Goal: Task Accomplishment & Management: Use online tool/utility

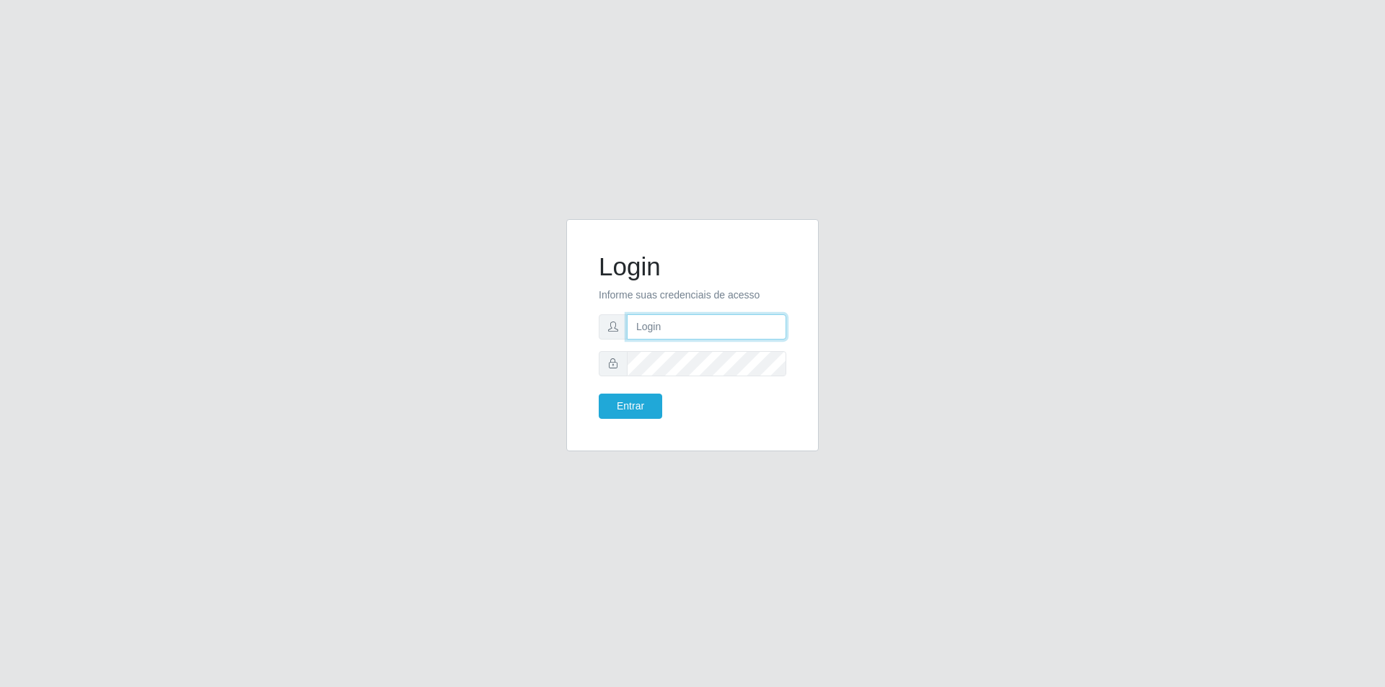
click at [657, 331] on input "text" at bounding box center [706, 326] width 159 height 25
type input "[PERSON_NAME]"
type input "[EMAIL_ADDRESS][PERSON_NAME][DOMAIN_NAME]"
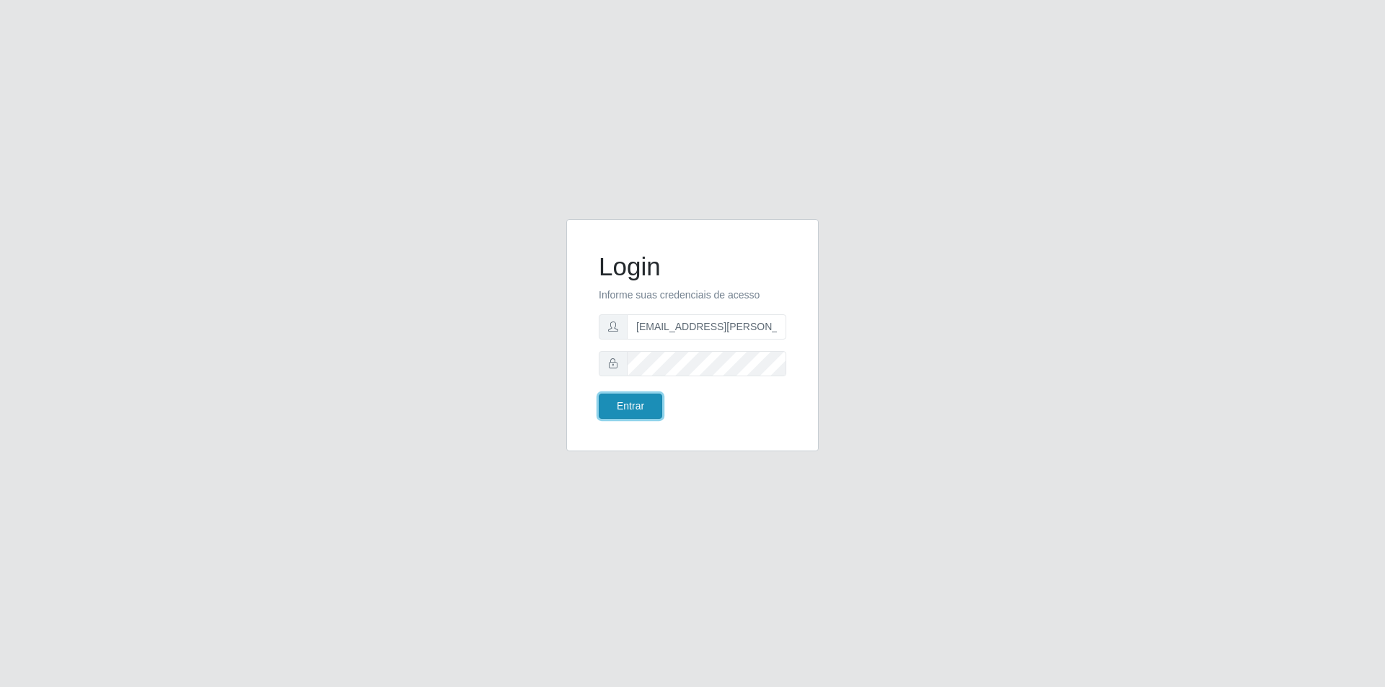
click at [623, 412] on button "Entrar" at bounding box center [630, 406] width 63 height 25
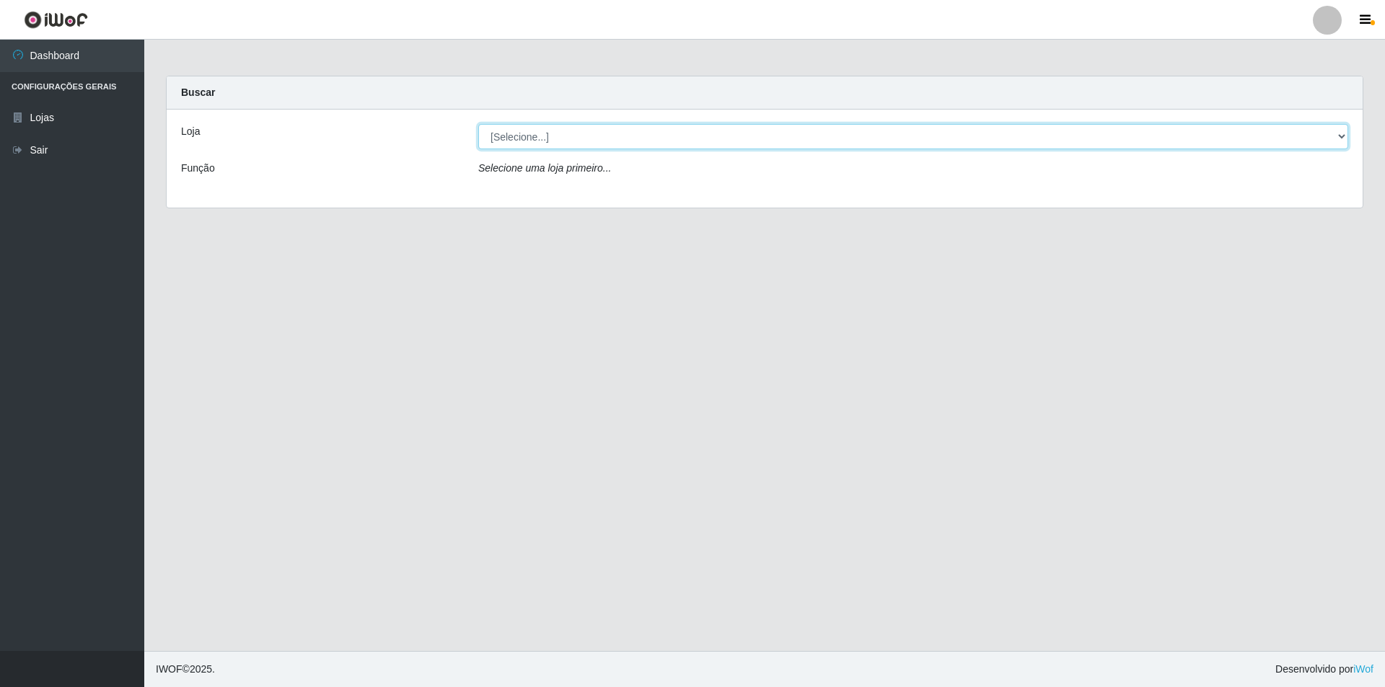
click at [622, 139] on select "[Selecione...] Atacado Vem - [STREET_ADDRESS]" at bounding box center [913, 136] width 870 height 25
select select "449"
click at [478, 124] on select "[Selecione...] Atacado Vem - [STREET_ADDRESS]" at bounding box center [913, 136] width 870 height 25
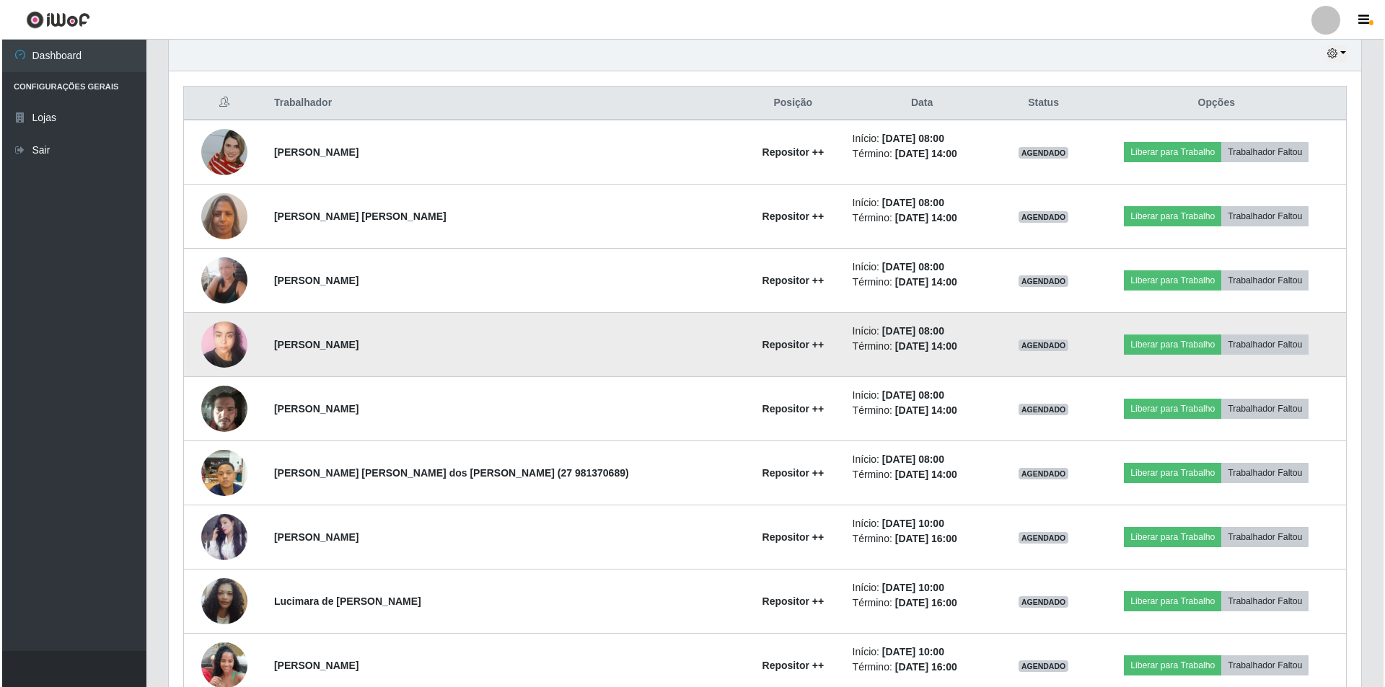
scroll to position [511, 0]
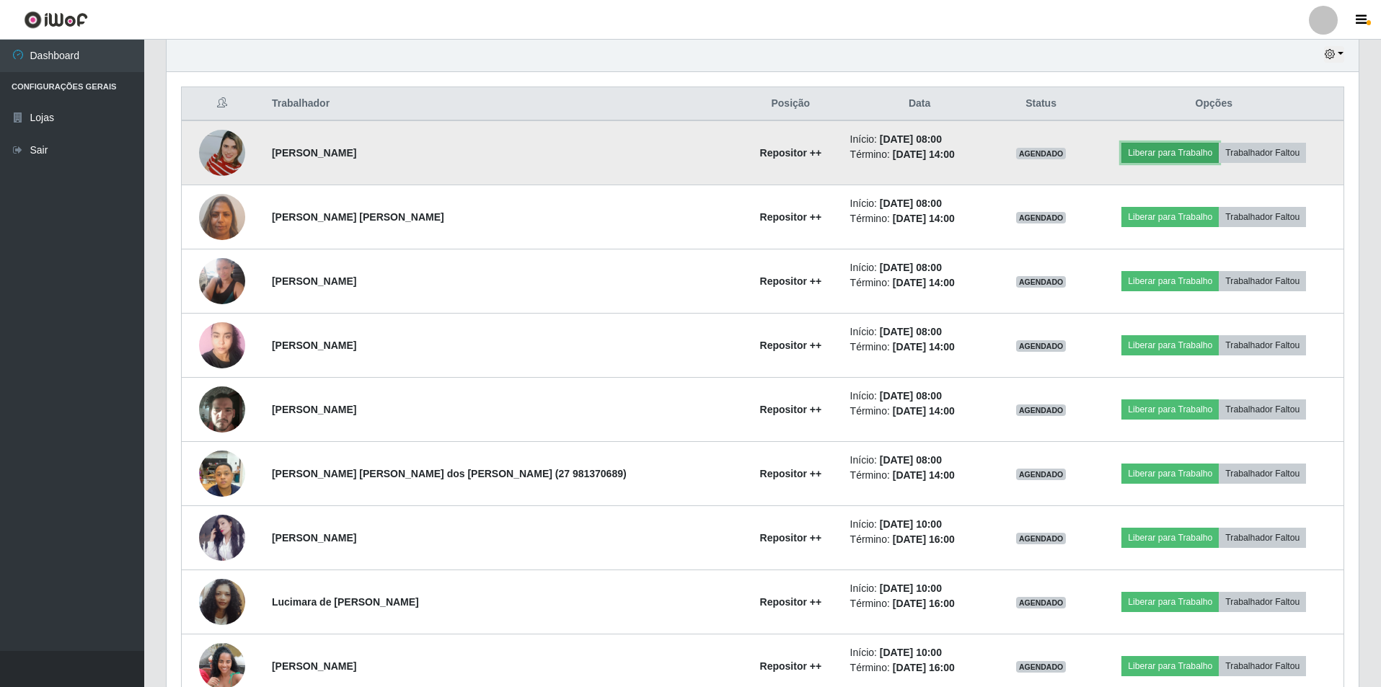
click at [1161, 154] on button "Liberar para Trabalho" at bounding box center [1170, 153] width 97 height 20
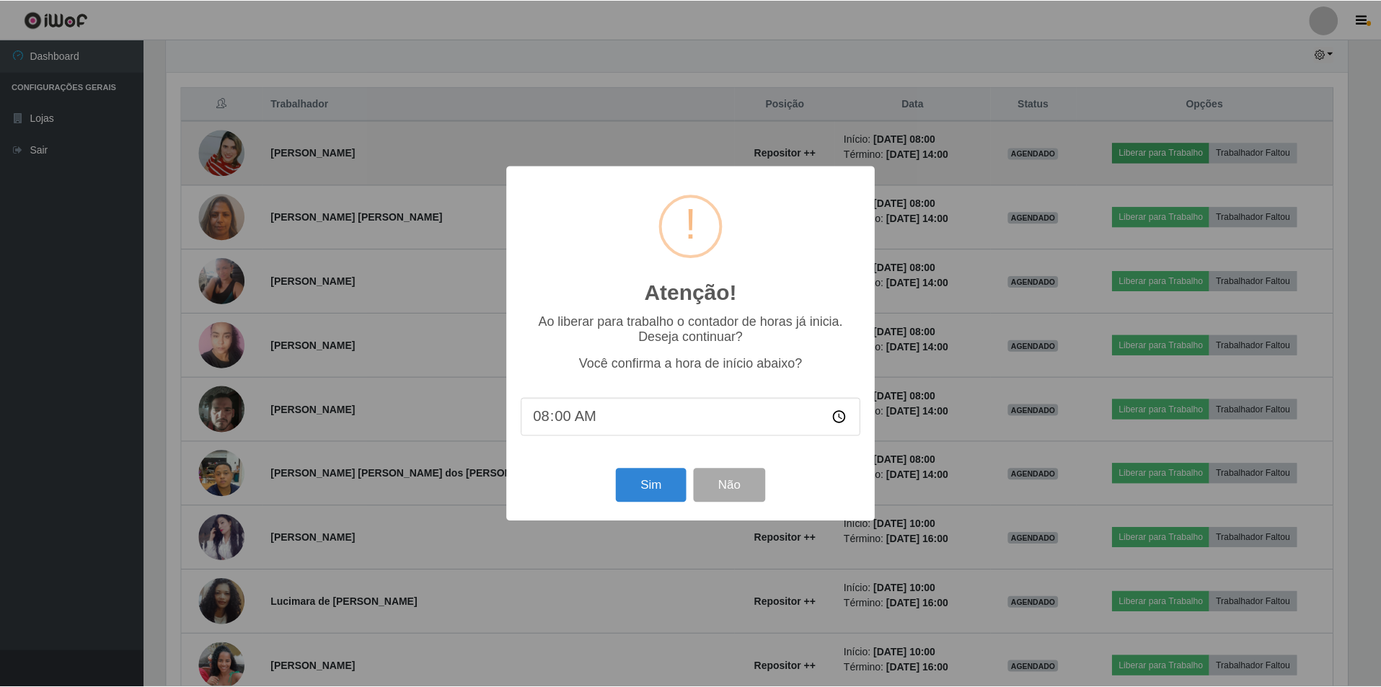
scroll to position [299, 1185]
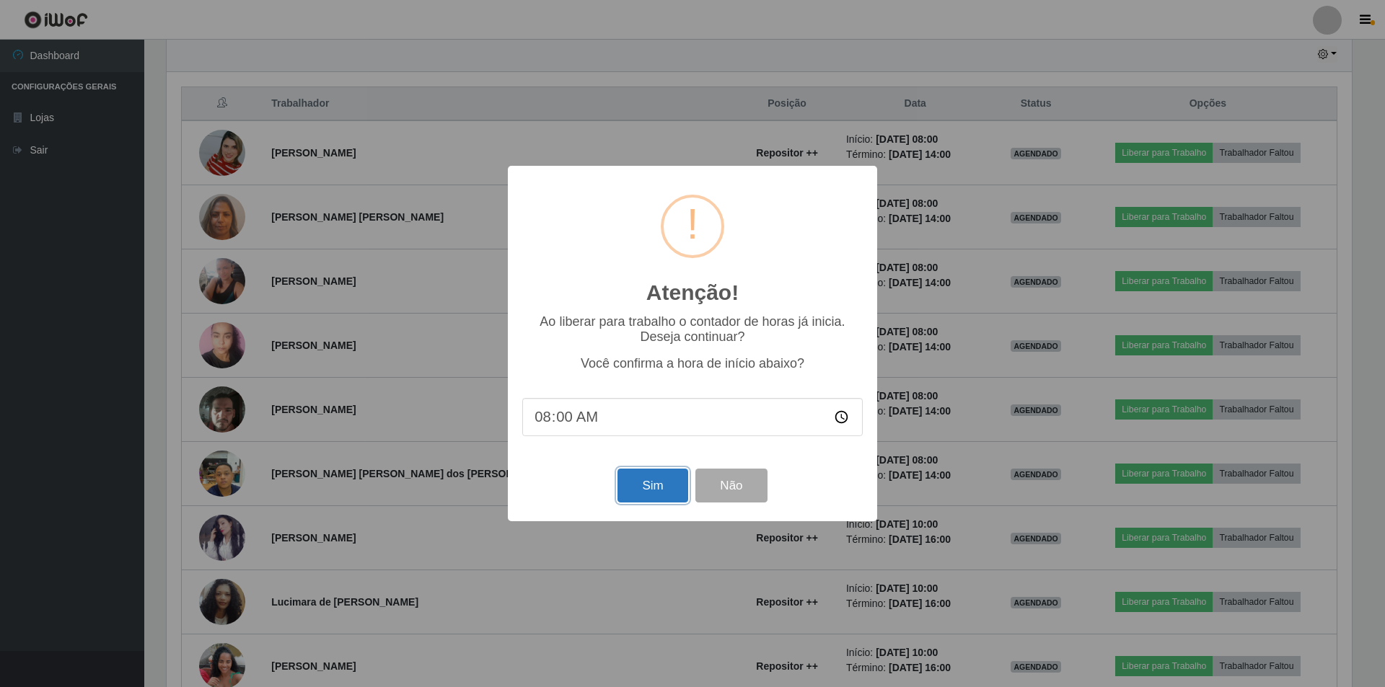
click at [646, 490] on button "Sim" at bounding box center [652, 486] width 70 height 34
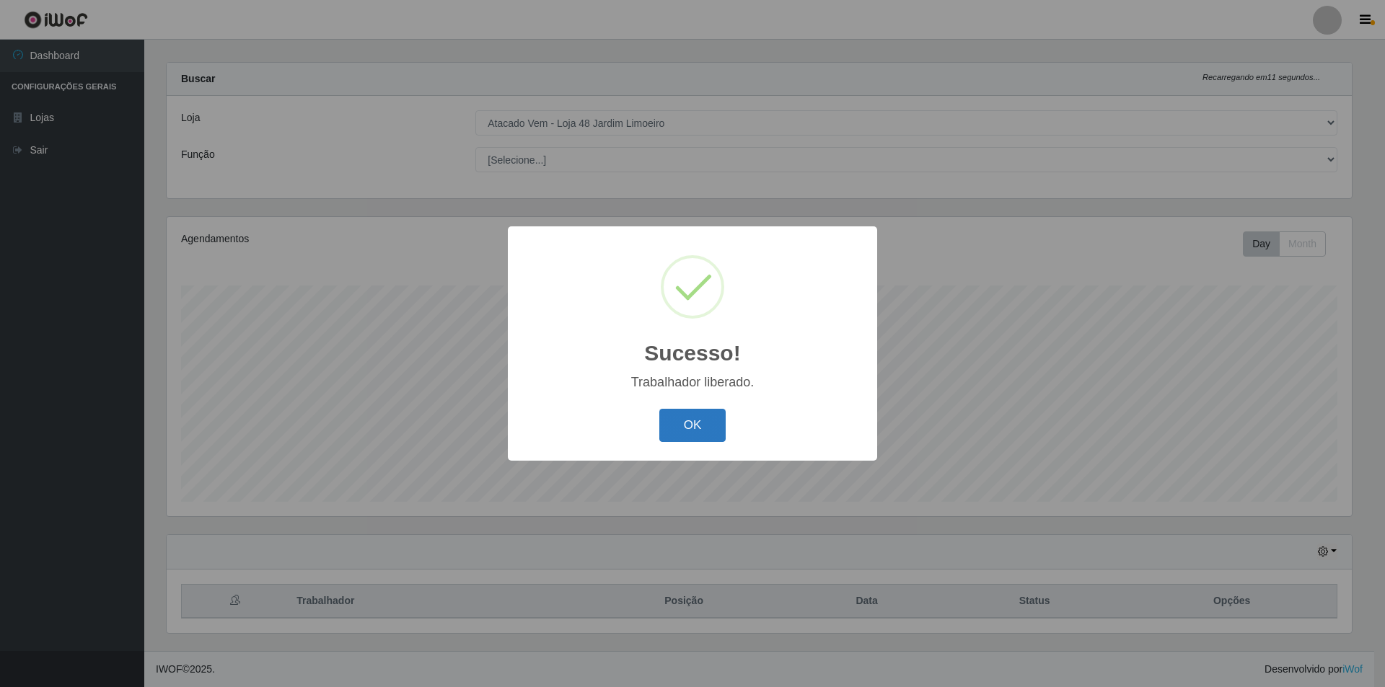
click at [708, 435] on button "OK" at bounding box center [692, 426] width 67 height 34
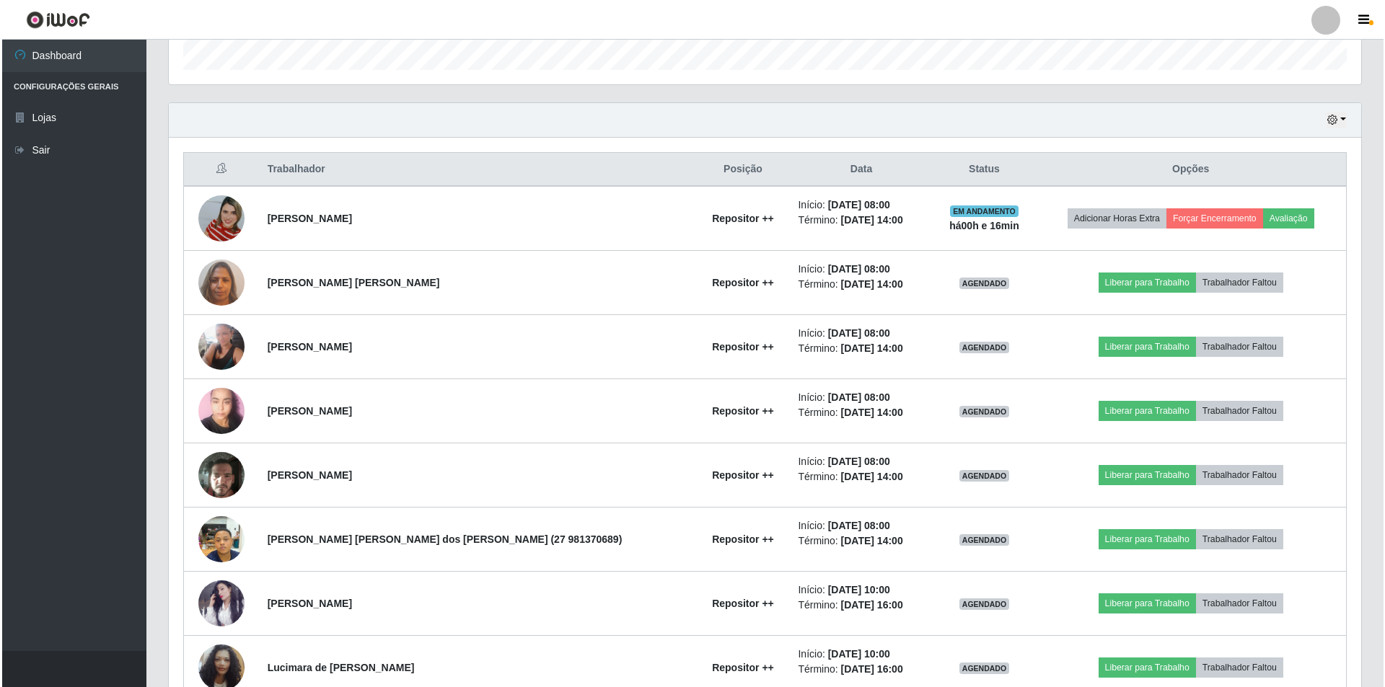
scroll to position [446, 0]
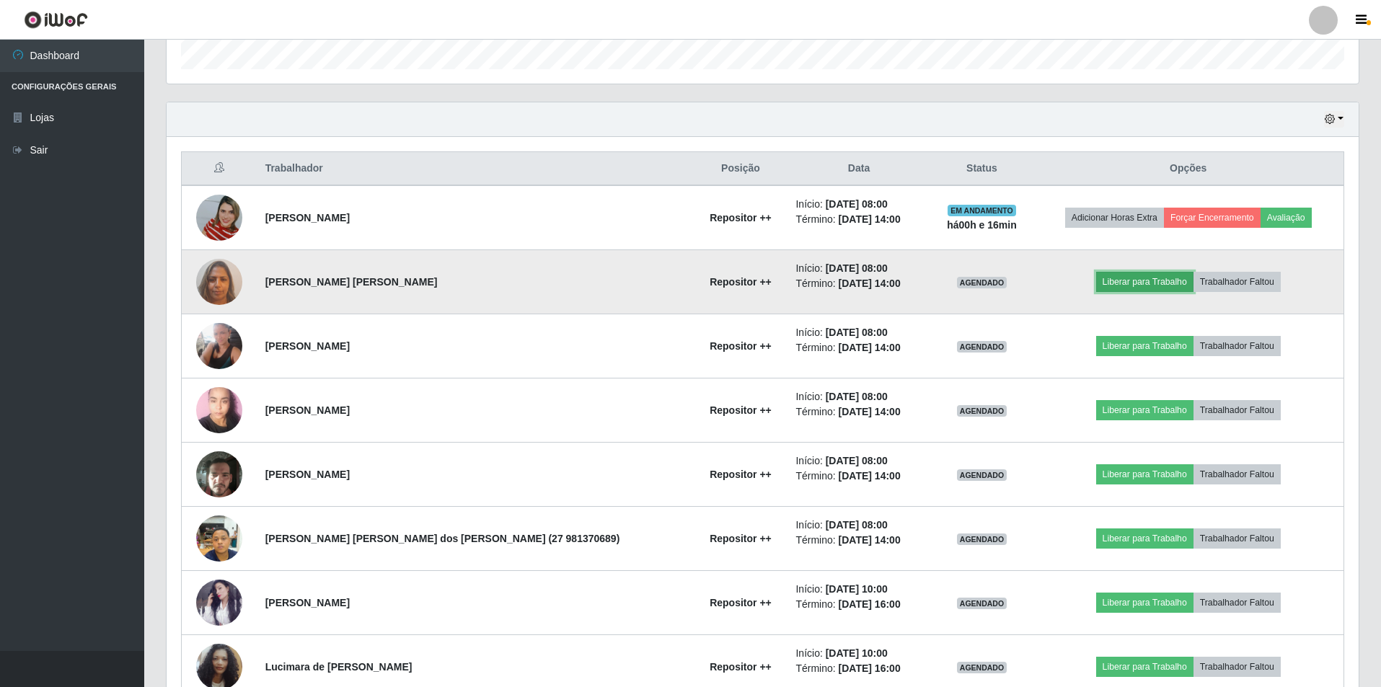
click at [1153, 278] on button "Liberar para Trabalho" at bounding box center [1144, 282] width 97 height 20
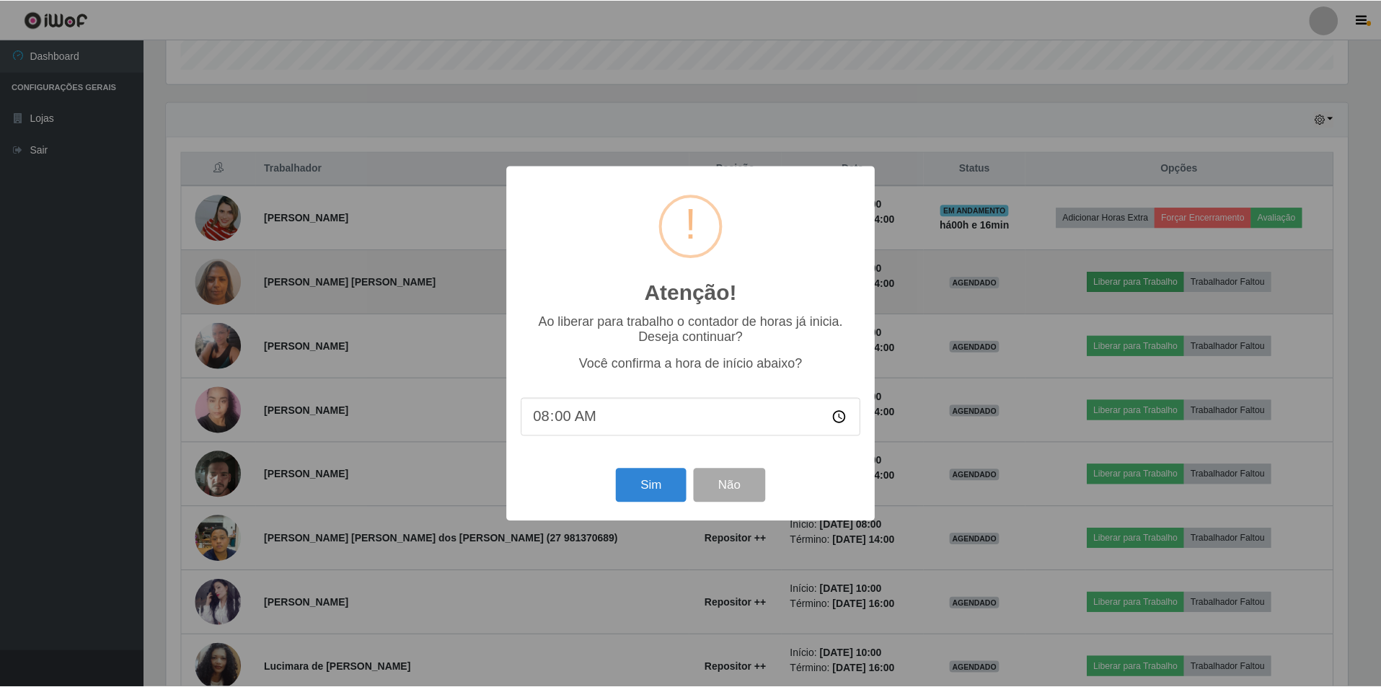
scroll to position [299, 1185]
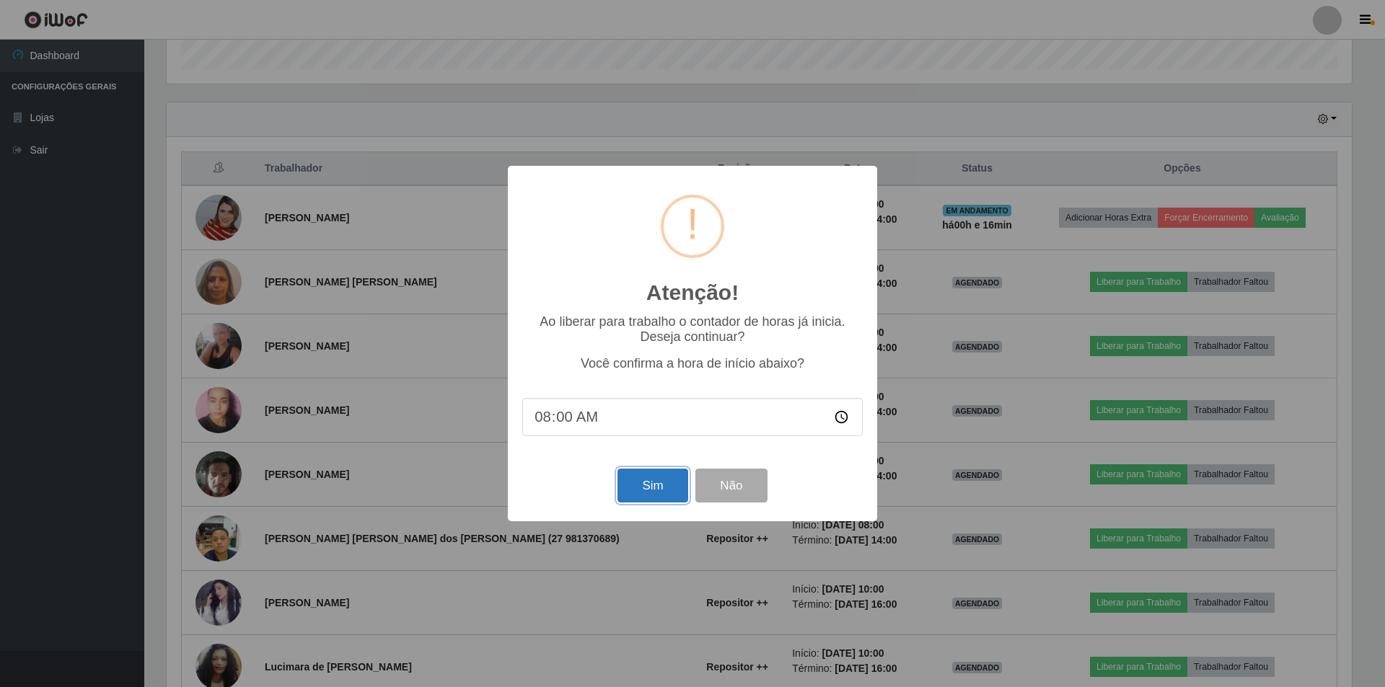
click at [650, 490] on button "Sim" at bounding box center [652, 486] width 70 height 34
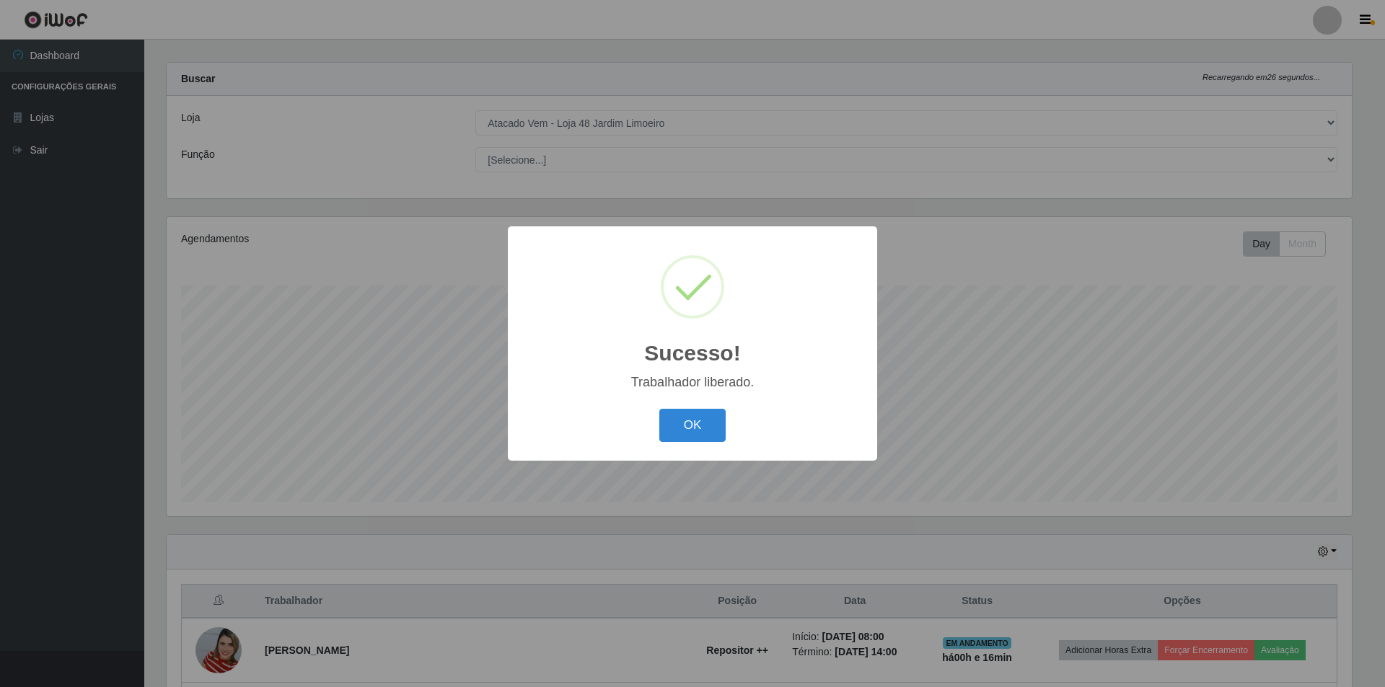
click at [682, 446] on div "OK Cancel" at bounding box center [692, 425] width 340 height 41
click at [695, 436] on button "OK" at bounding box center [692, 426] width 67 height 34
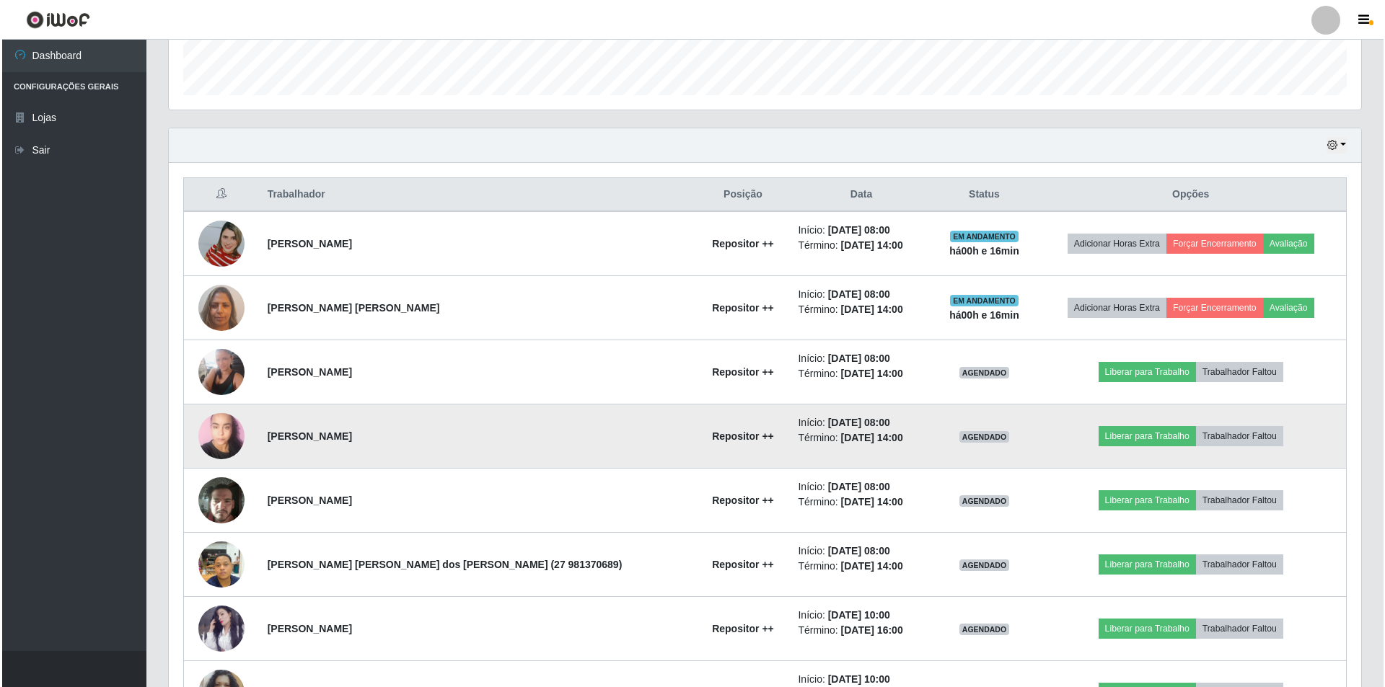
scroll to position [446, 0]
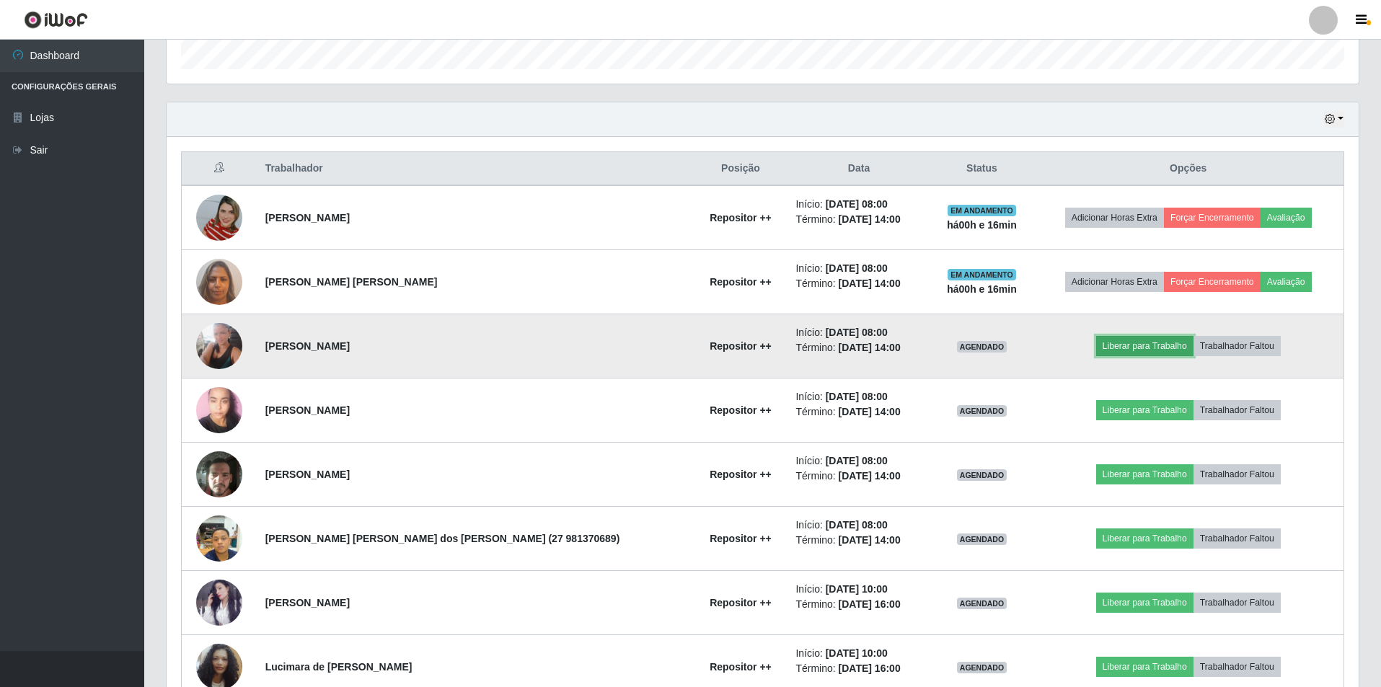
click at [1130, 349] on button "Liberar para Trabalho" at bounding box center [1144, 346] width 97 height 20
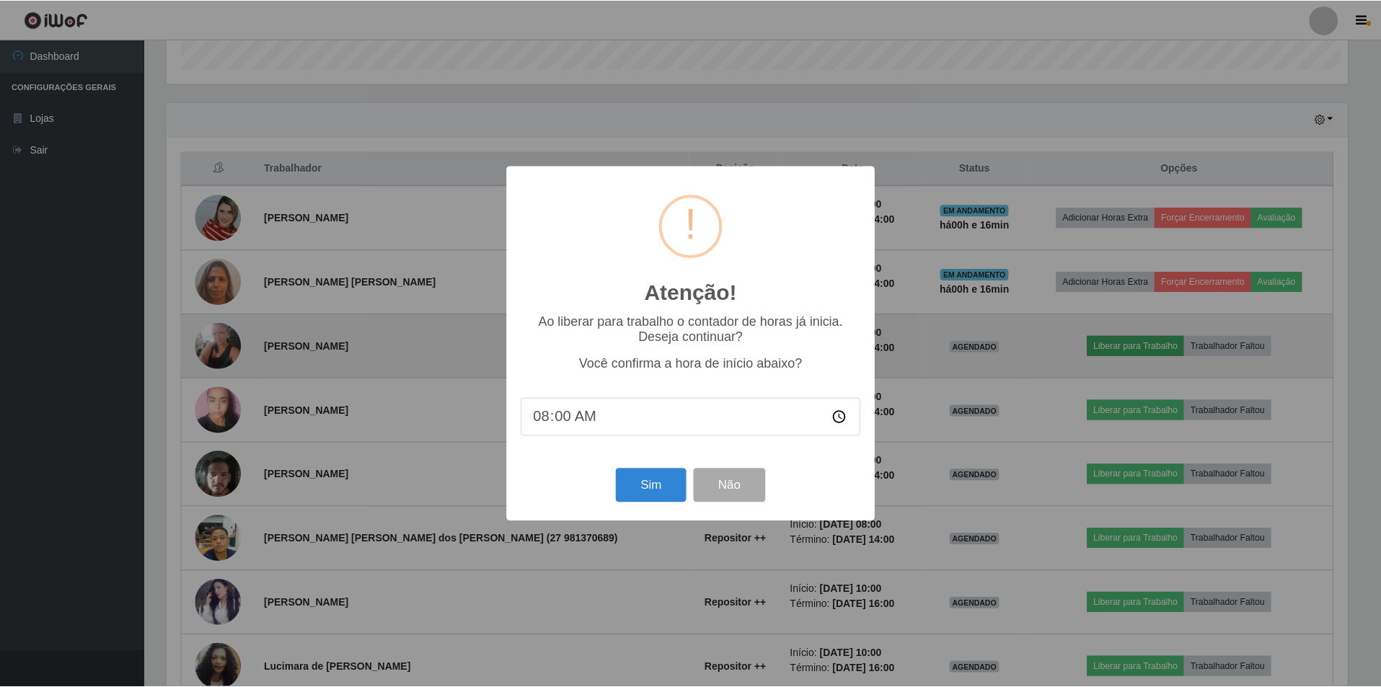
scroll to position [299, 1185]
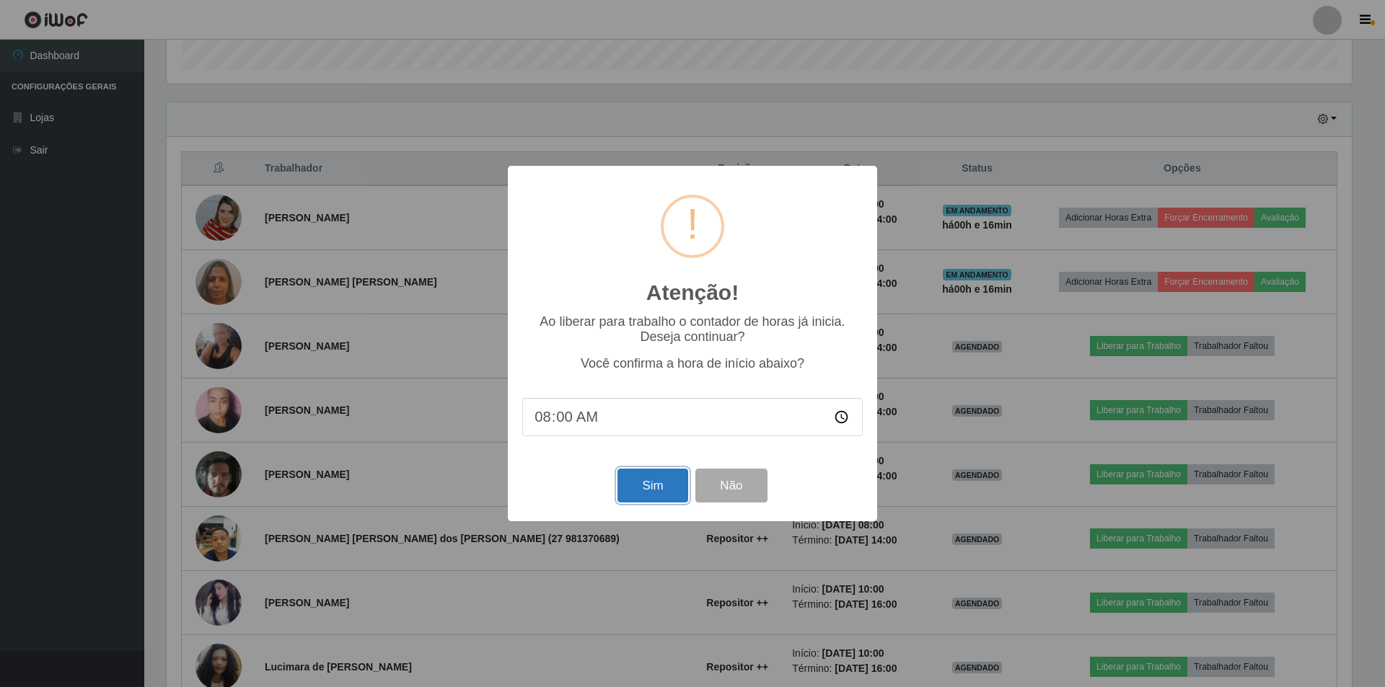
click at [661, 495] on button "Sim" at bounding box center [652, 486] width 70 height 34
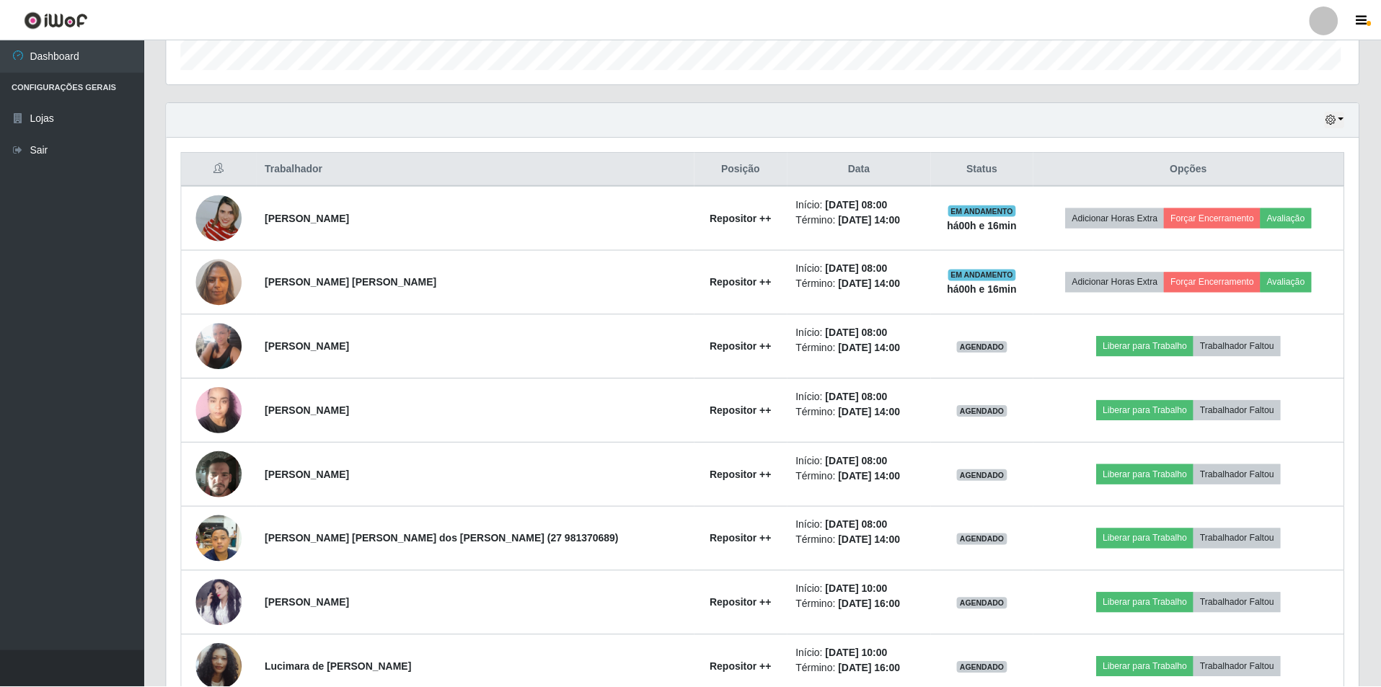
scroll to position [0, 0]
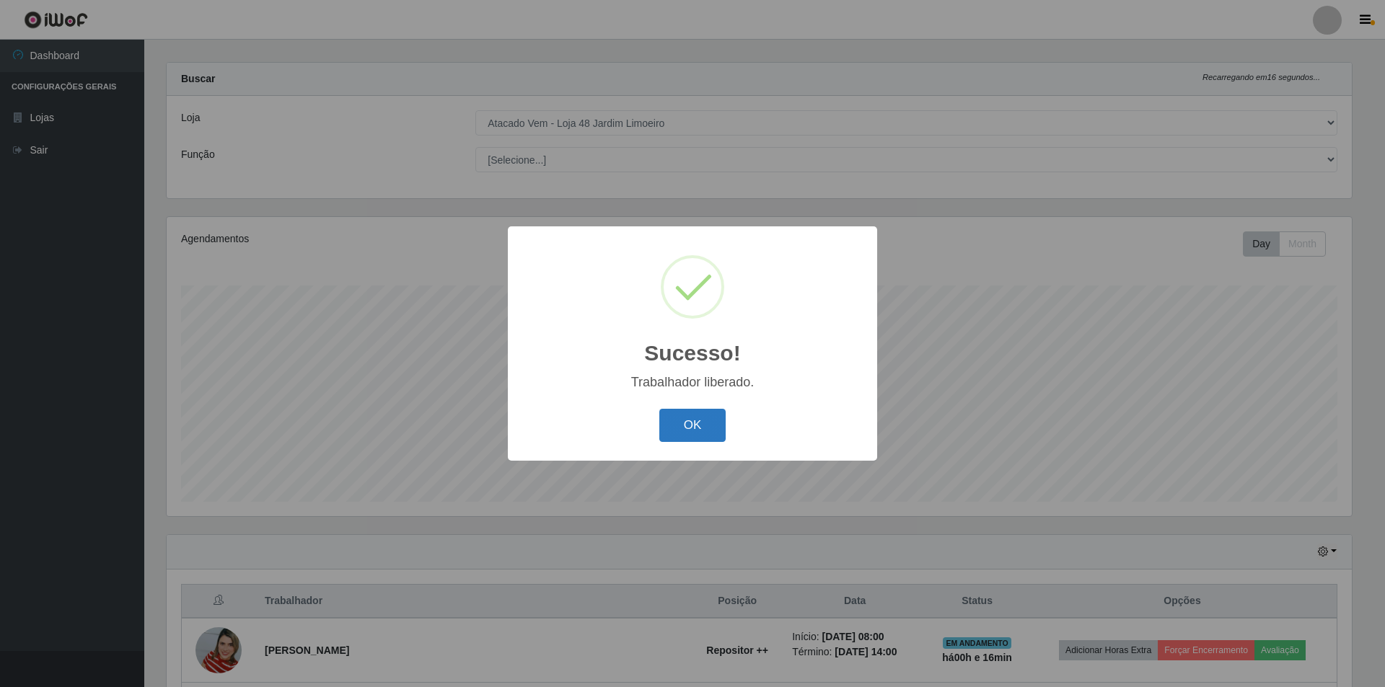
drag, startPoint x: 710, startPoint y: 399, endPoint x: 695, endPoint y: 417, distance: 23.5
click at [710, 399] on div "Sucesso! × Trabalhador liberado. OK Cancel" at bounding box center [692, 343] width 369 height 234
click at [695, 418] on button "OK" at bounding box center [692, 426] width 67 height 34
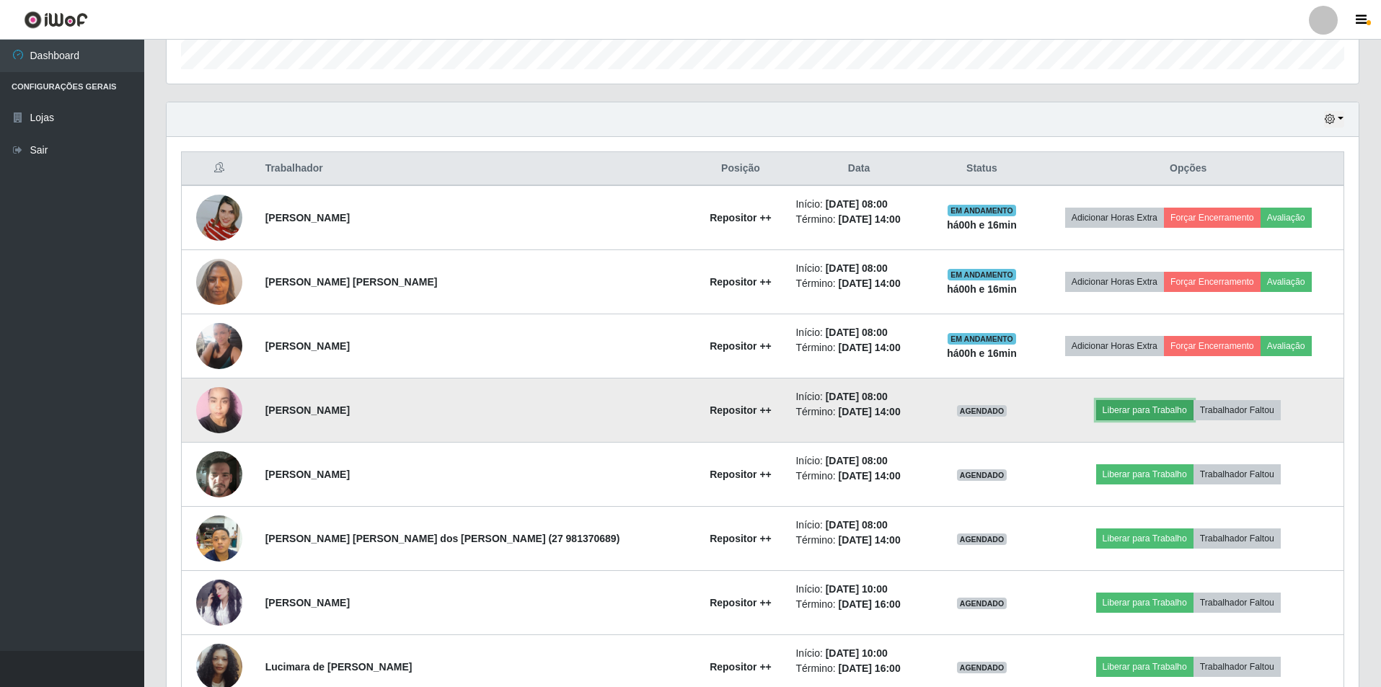
click at [1111, 405] on button "Liberar para Trabalho" at bounding box center [1144, 410] width 97 height 20
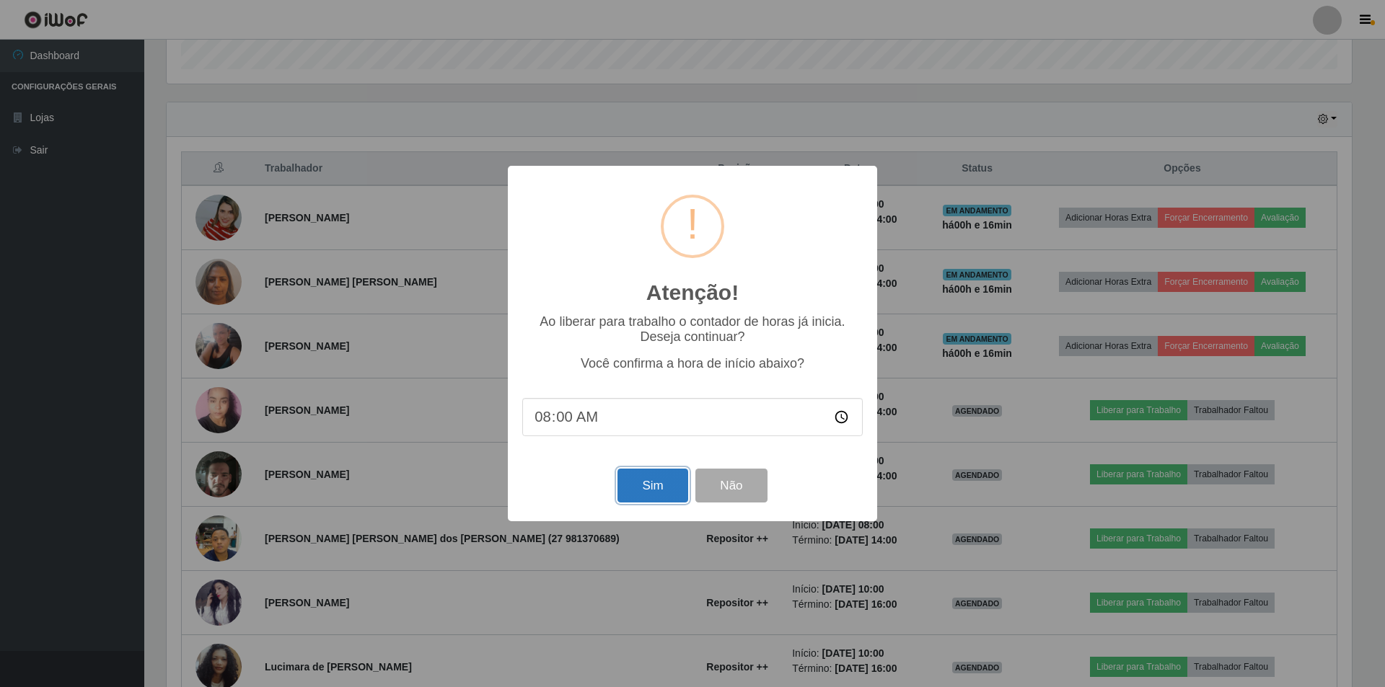
click at [638, 484] on button "Sim" at bounding box center [652, 486] width 70 height 34
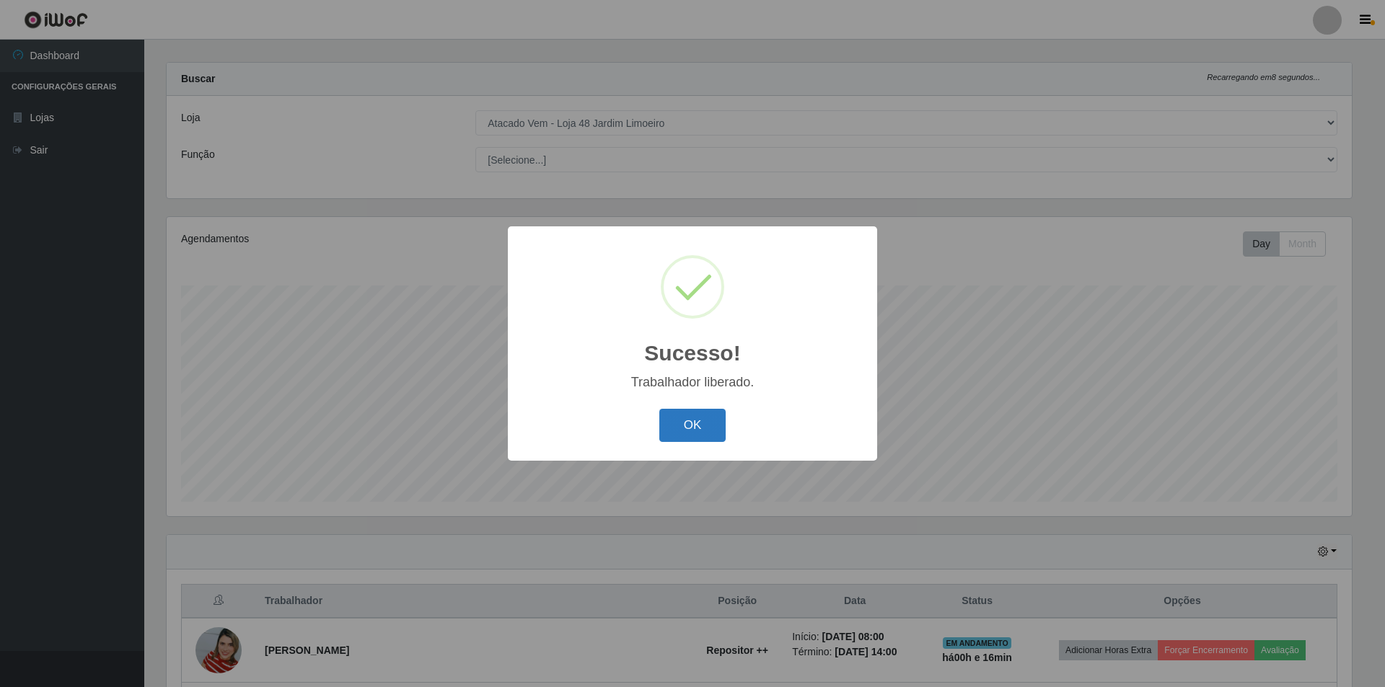
click at [723, 415] on button "OK" at bounding box center [692, 426] width 67 height 34
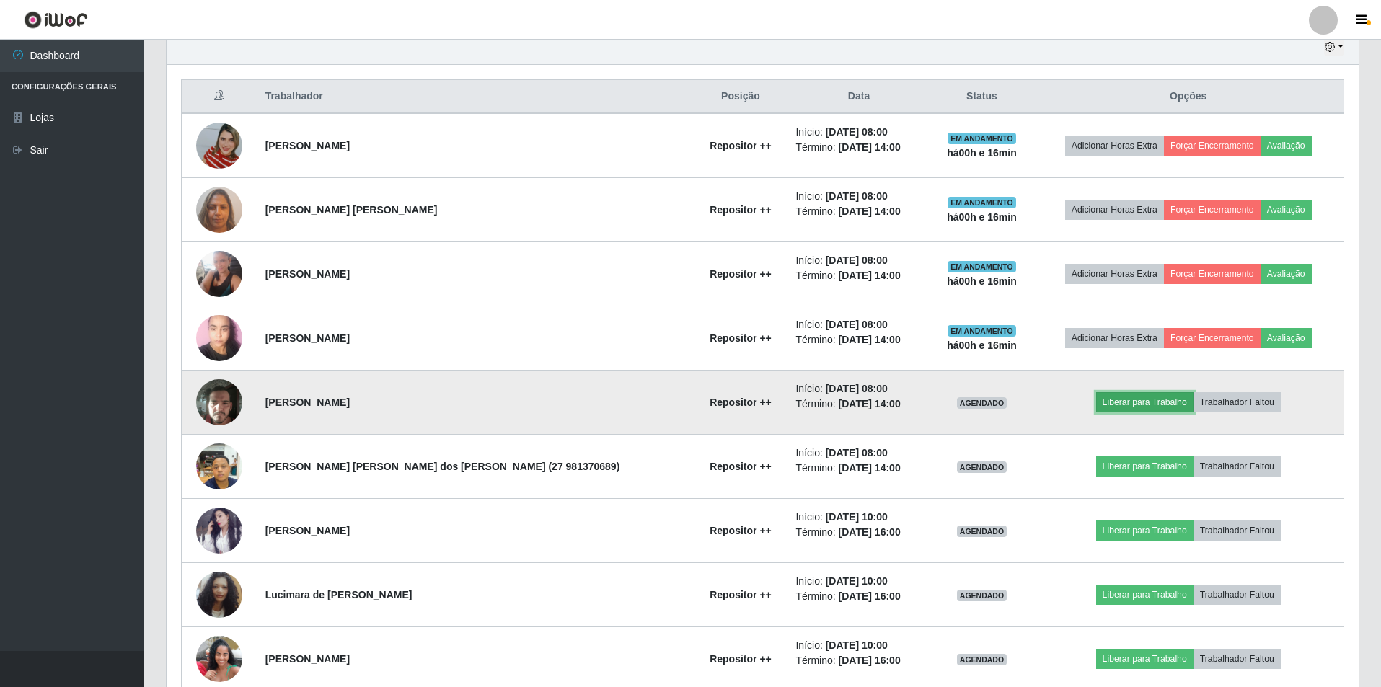
click at [1127, 402] on button "Liberar para Trabalho" at bounding box center [1144, 402] width 97 height 20
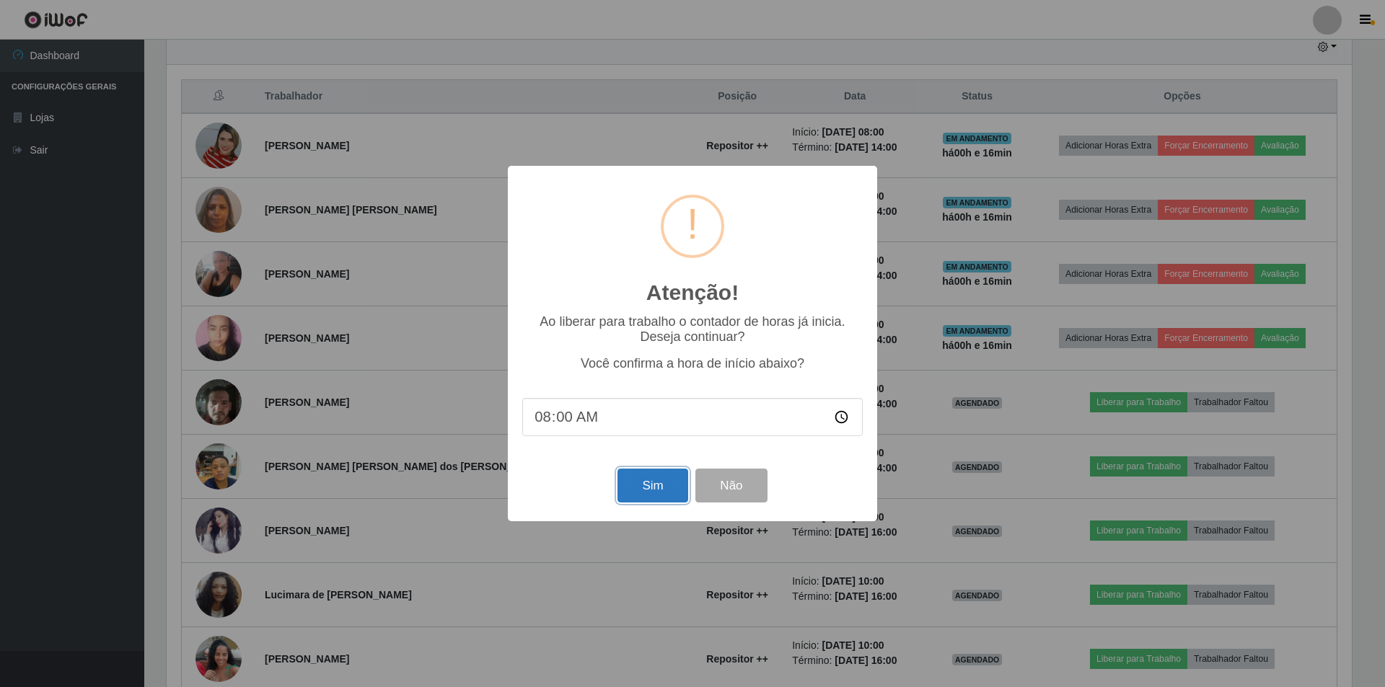
click at [656, 486] on button "Sim" at bounding box center [652, 486] width 70 height 34
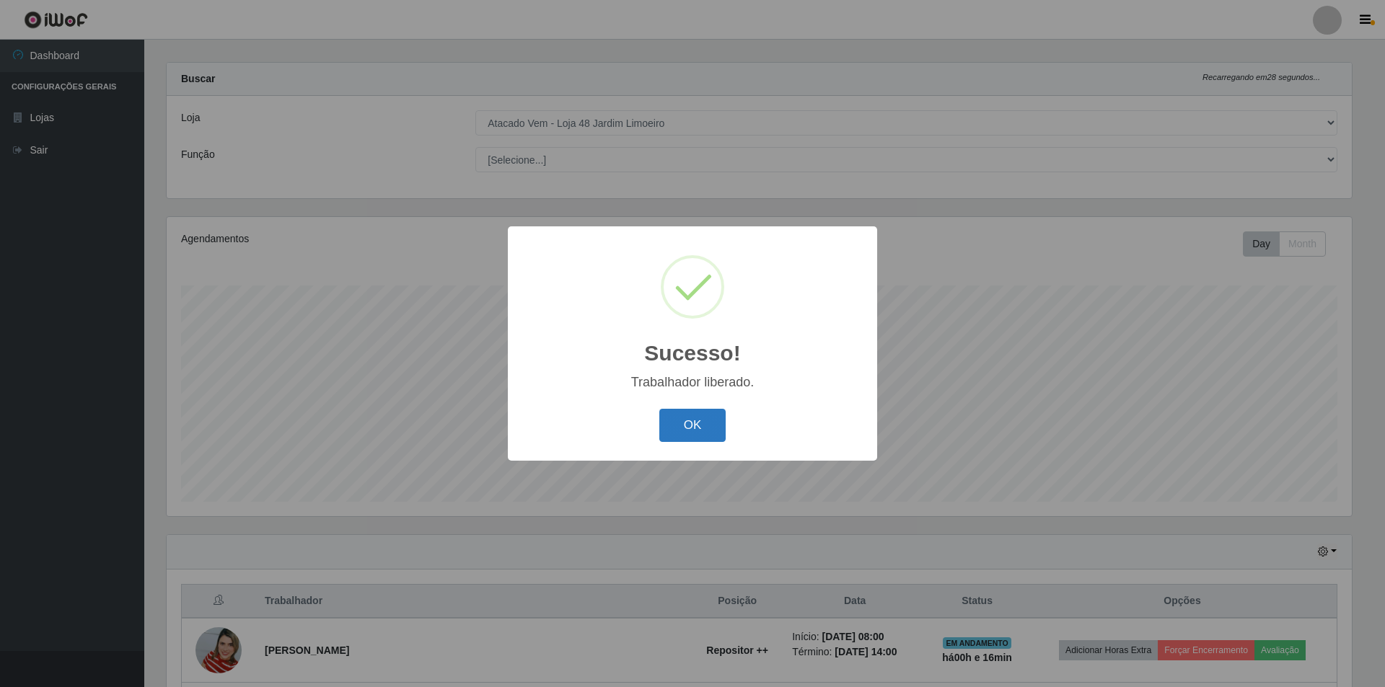
click at [671, 428] on button "OK" at bounding box center [692, 426] width 67 height 34
